Goal: Find contact information: Find contact information

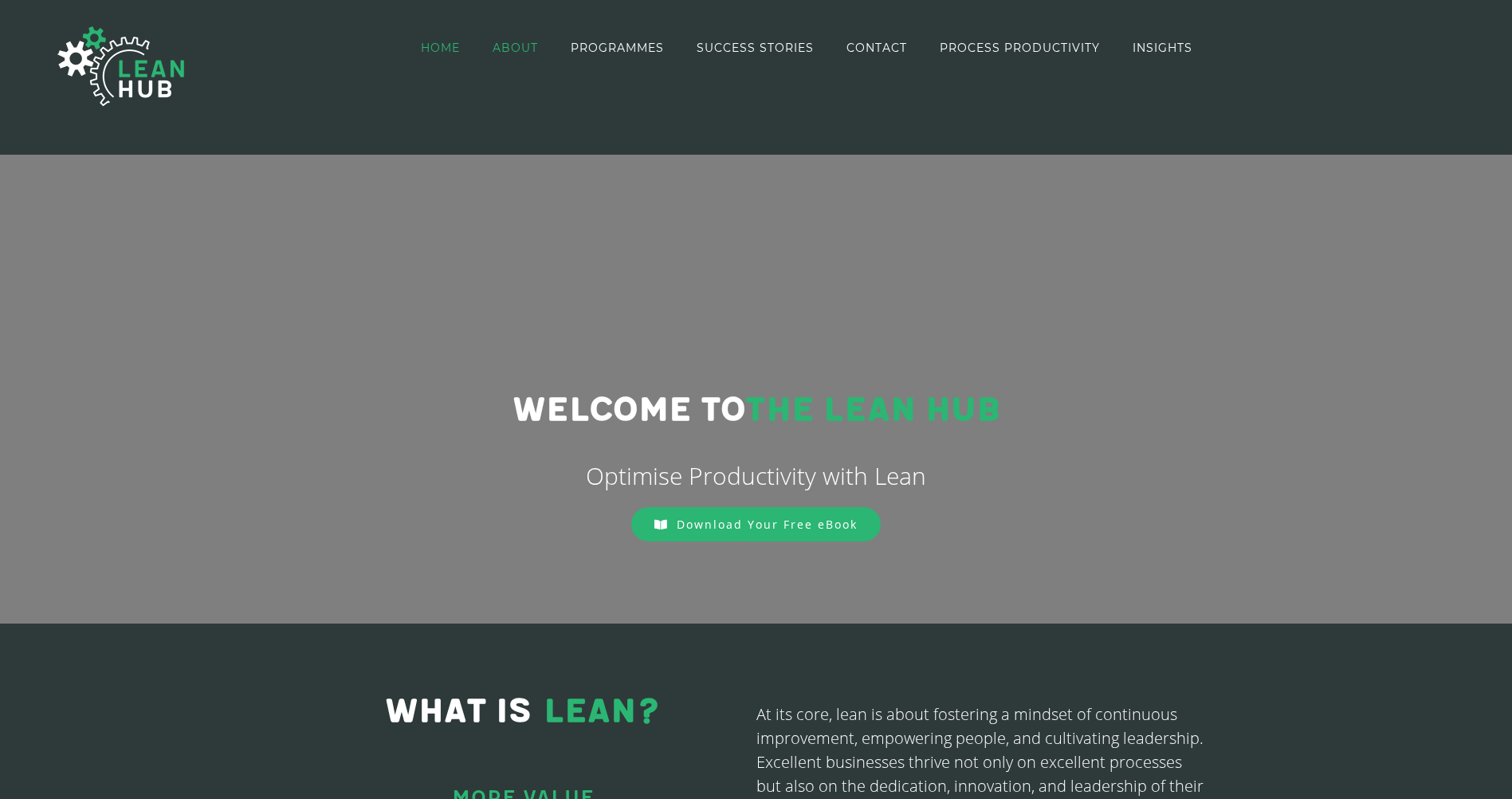
click at [523, 53] on span "ABOUT" at bounding box center [515, 47] width 46 height 11
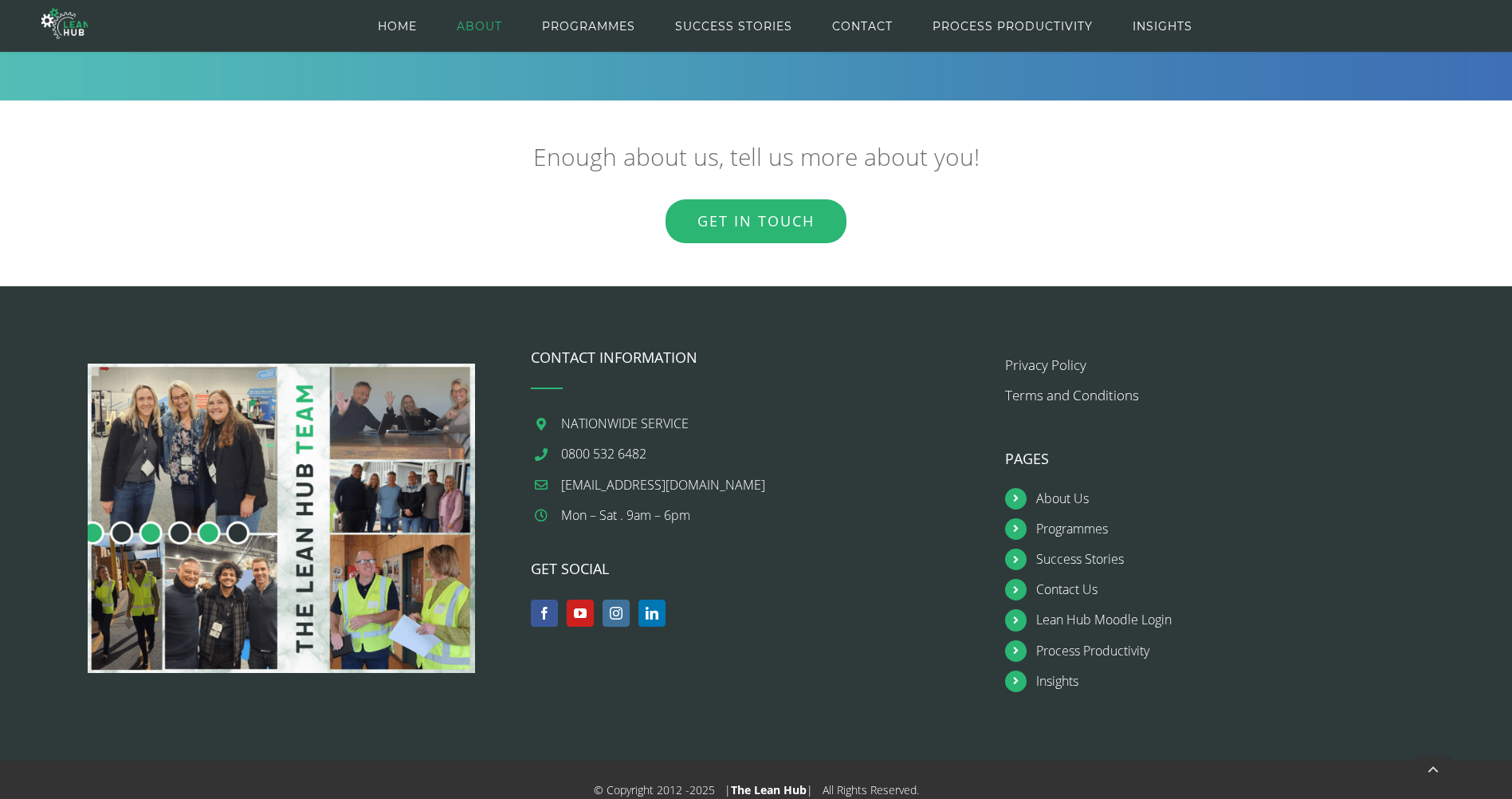
scroll to position [2273, 0]
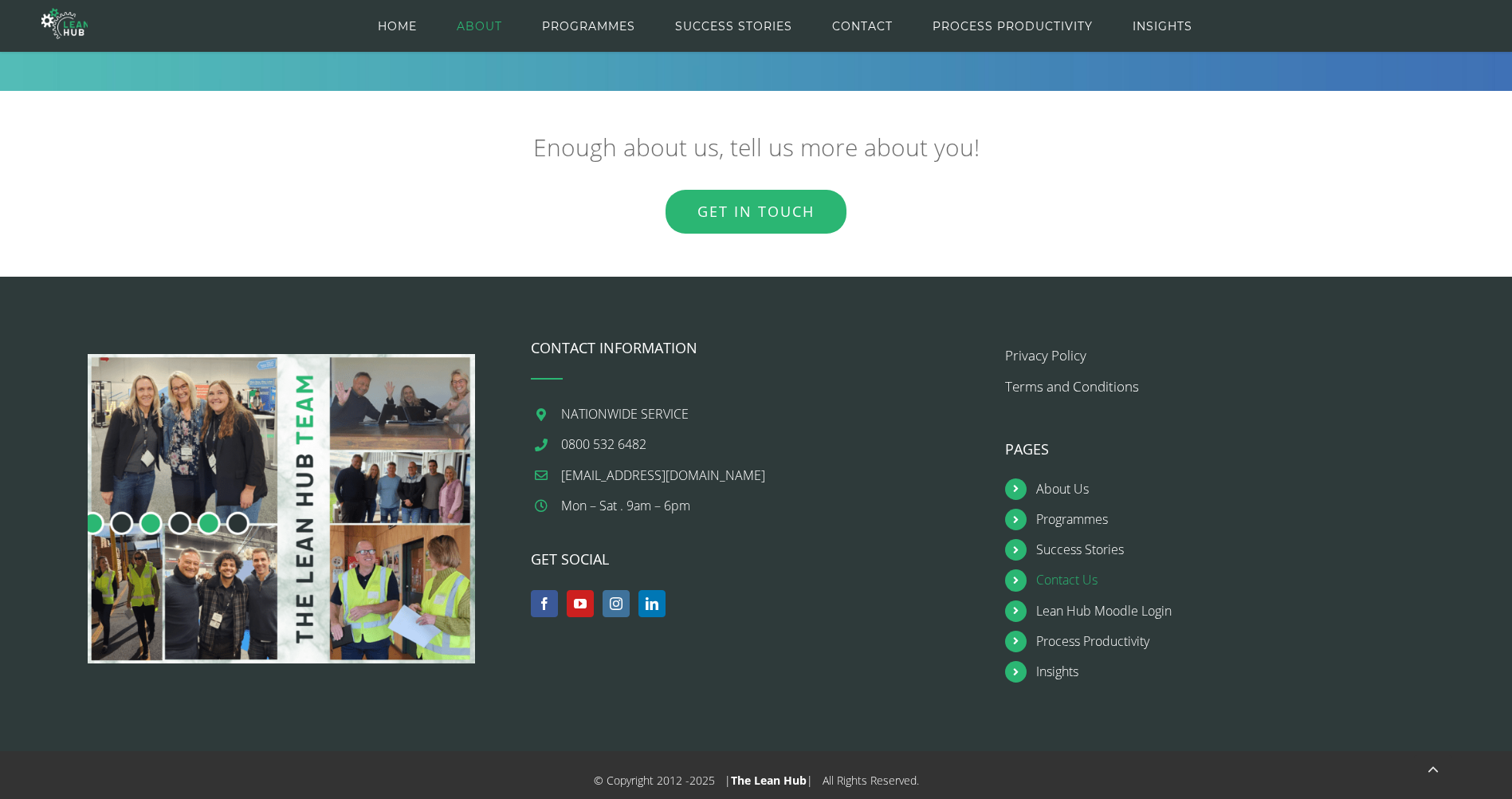
click at [1064, 576] on link "Contact Us" at bounding box center [1247, 580] width 420 height 22
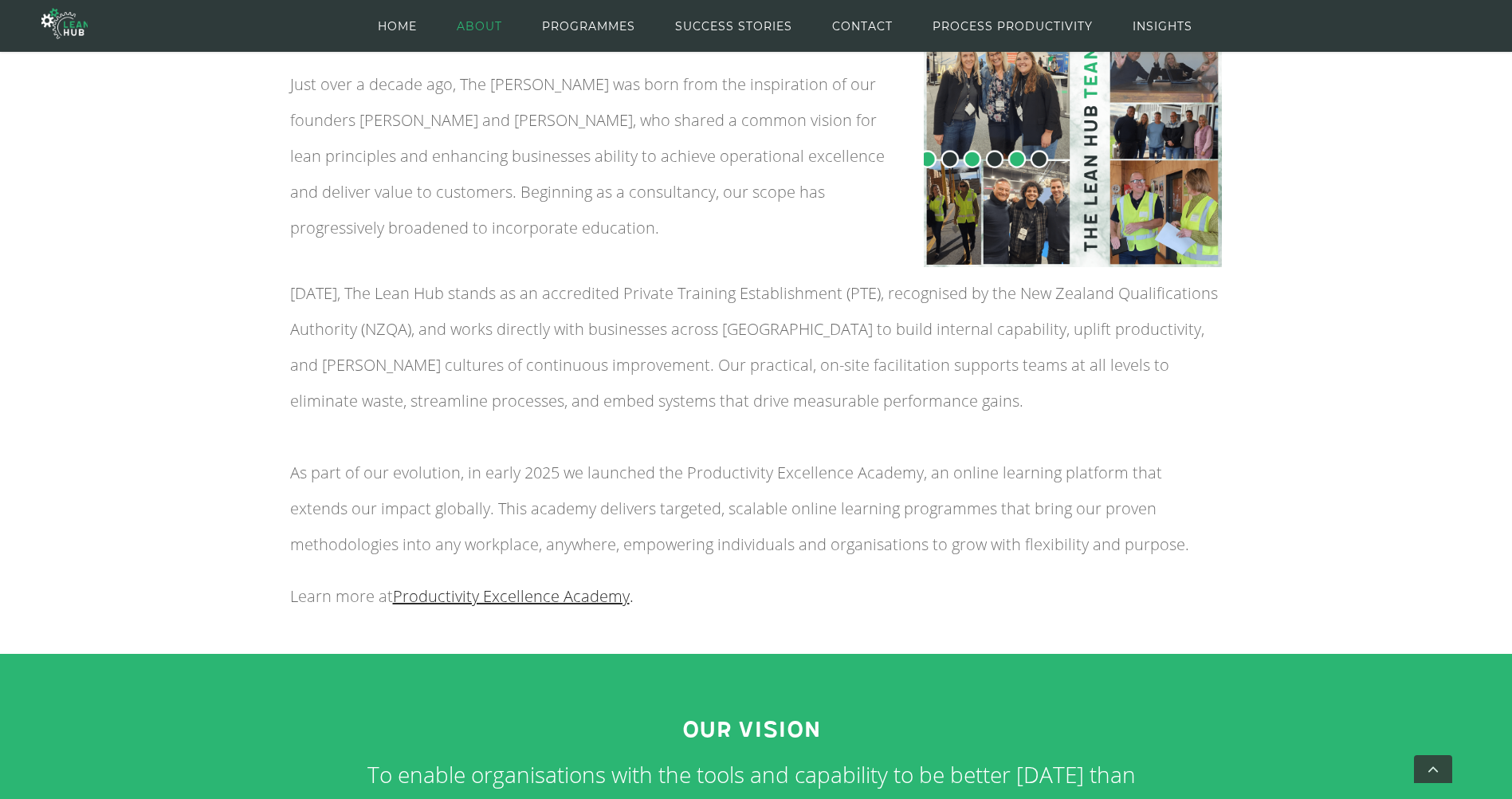
scroll to position [0, 0]
